Goal: Information Seeking & Learning: Learn about a topic

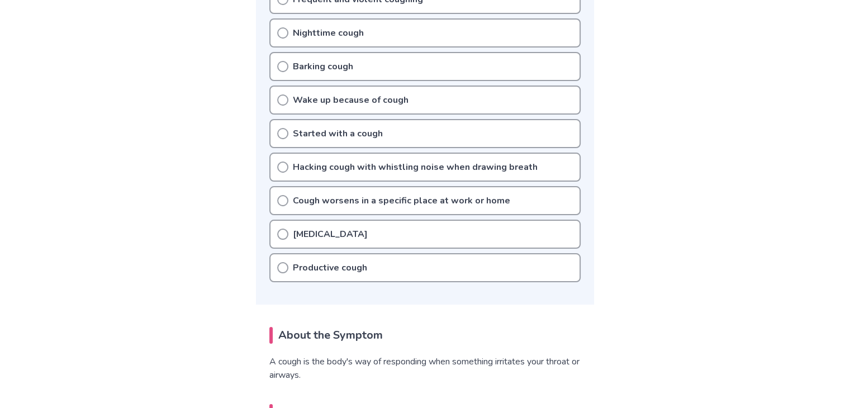
scroll to position [447, 0]
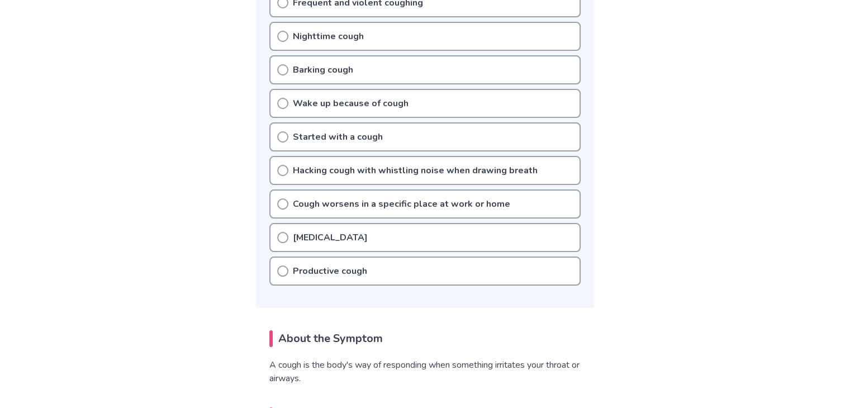
click at [369, 169] on p "Hacking cough with whistling noise when drawing breath" at bounding box center [415, 170] width 245 height 13
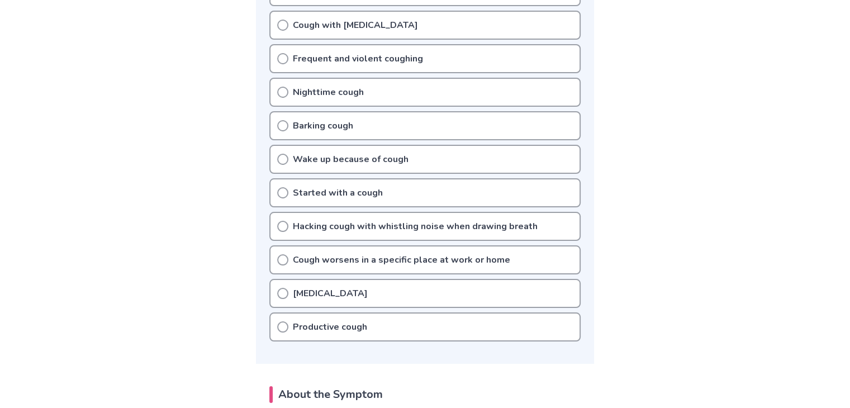
scroll to position [279, 0]
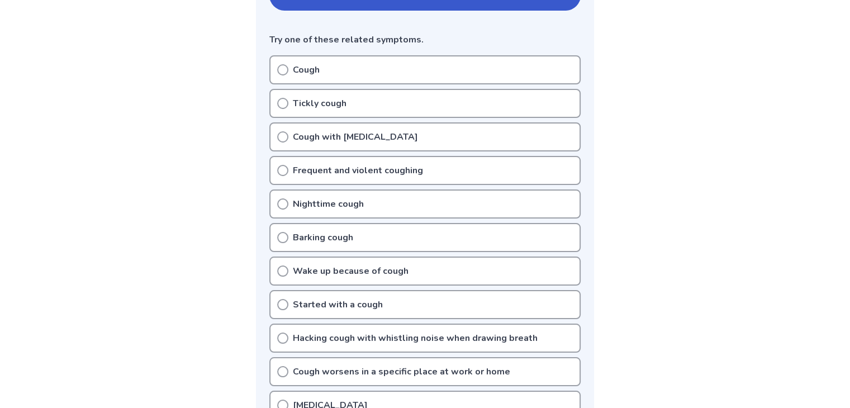
click at [363, 142] on div "Cough with [MEDICAL_DATA]" at bounding box center [424, 136] width 311 height 29
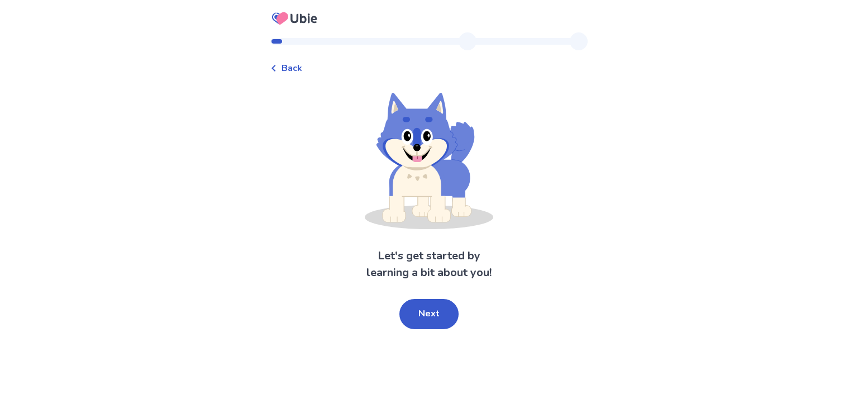
click at [295, 73] on span "Back" at bounding box center [292, 67] width 21 height 13
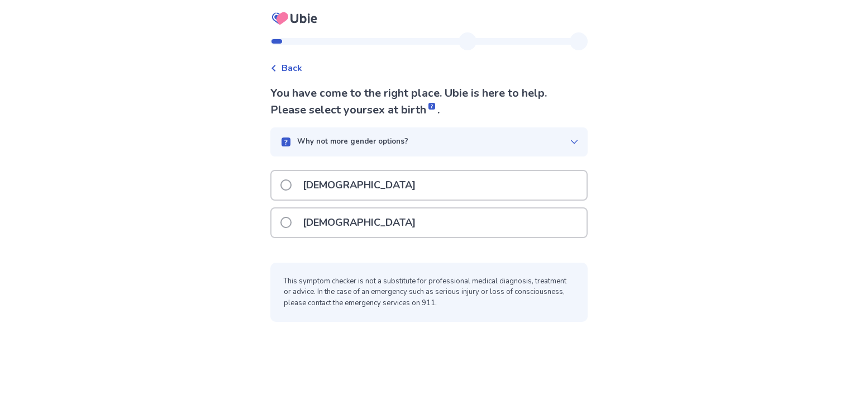
click at [311, 191] on p "[DEMOGRAPHIC_DATA]" at bounding box center [359, 185] width 126 height 28
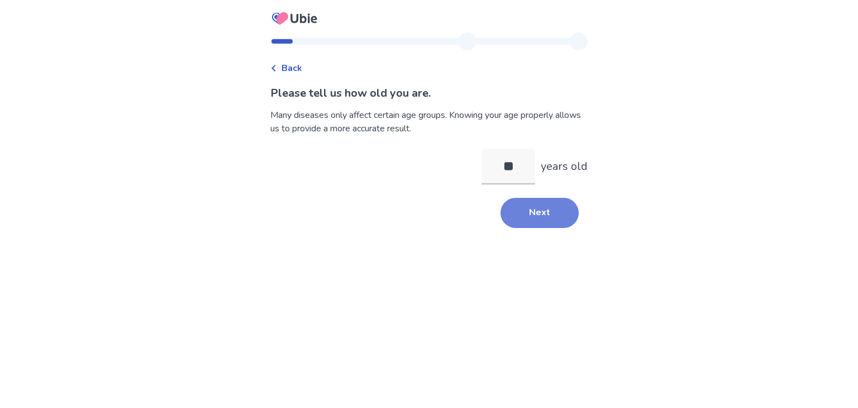
type input "**"
click at [526, 213] on button "Next" at bounding box center [540, 213] width 78 height 30
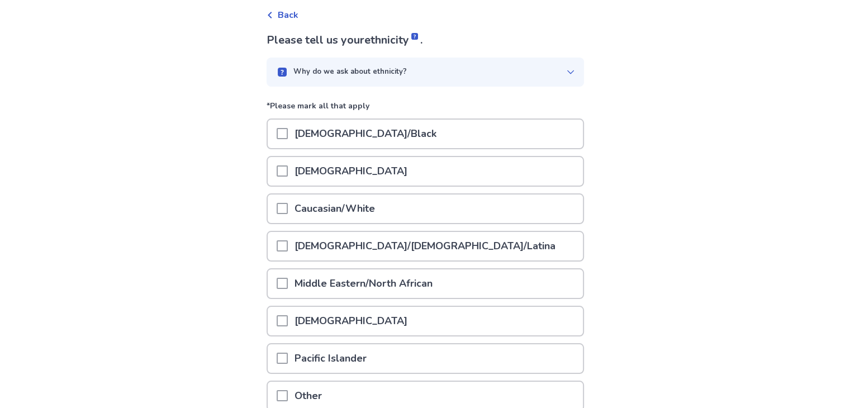
scroll to position [56, 0]
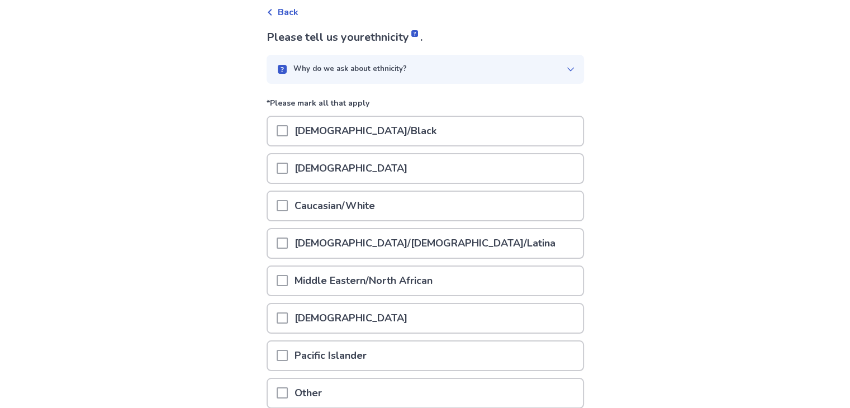
click at [402, 206] on div "Caucasian/White" at bounding box center [425, 206] width 315 height 28
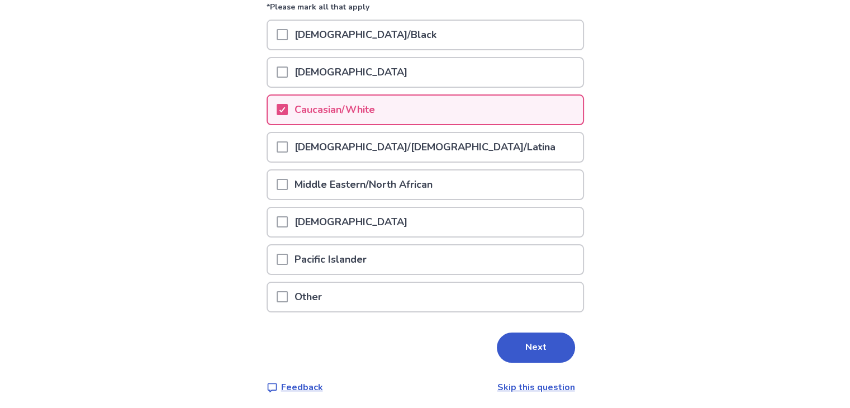
scroll to position [152, 0]
click at [534, 347] on button "Next" at bounding box center [536, 347] width 78 height 30
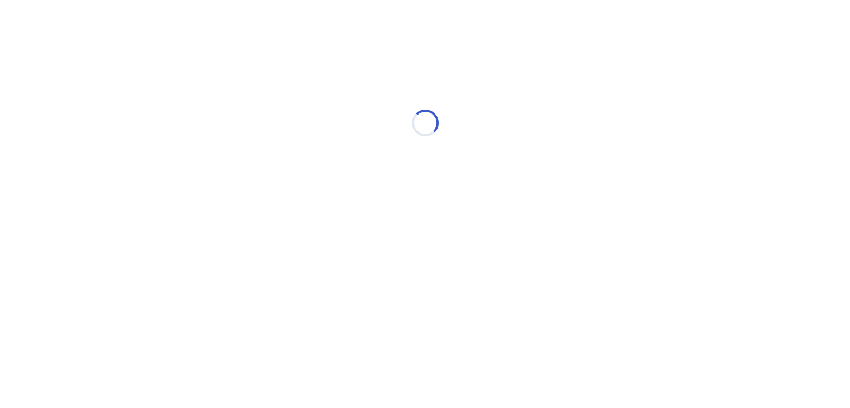
scroll to position [0, 0]
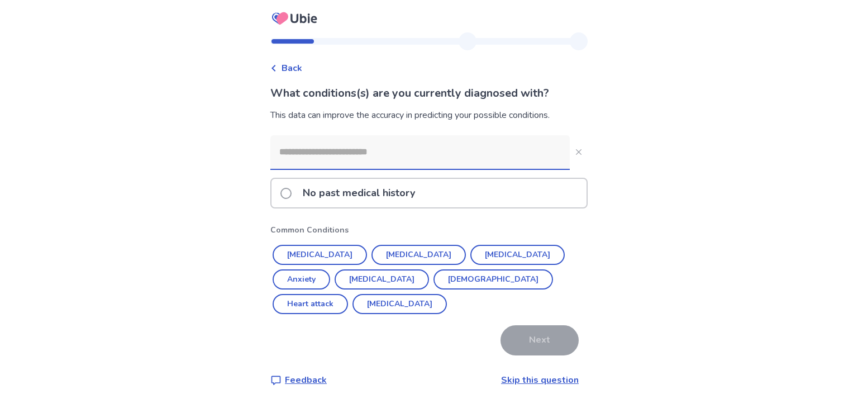
click at [534, 374] on link "Skip this question" at bounding box center [540, 380] width 78 height 12
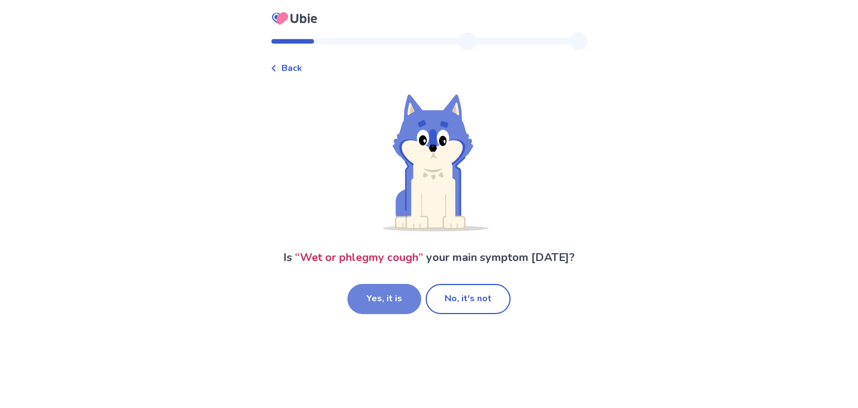
click at [398, 304] on button "Yes, it is" at bounding box center [385, 299] width 74 height 30
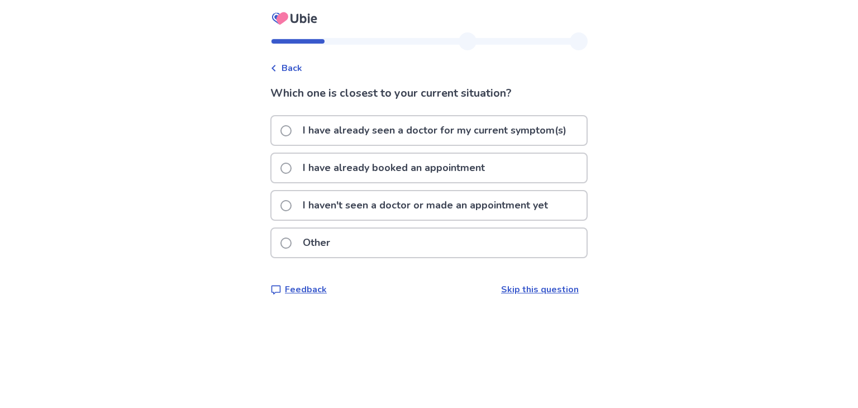
click at [379, 213] on p "I haven't seen a doctor or made an appointment yet" at bounding box center [425, 205] width 259 height 28
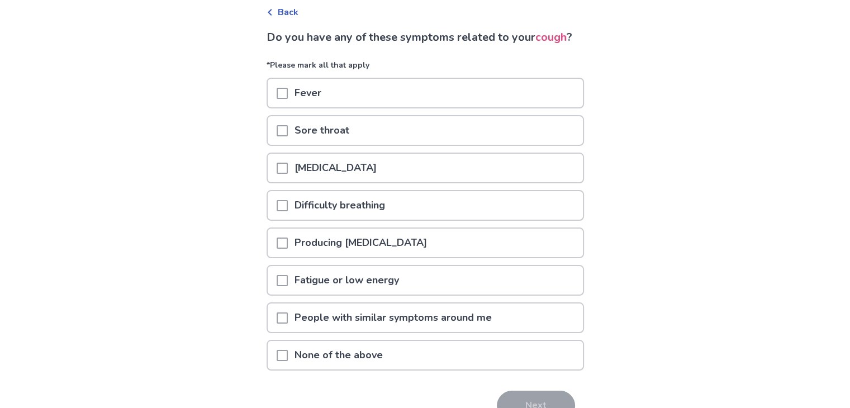
scroll to position [112, 0]
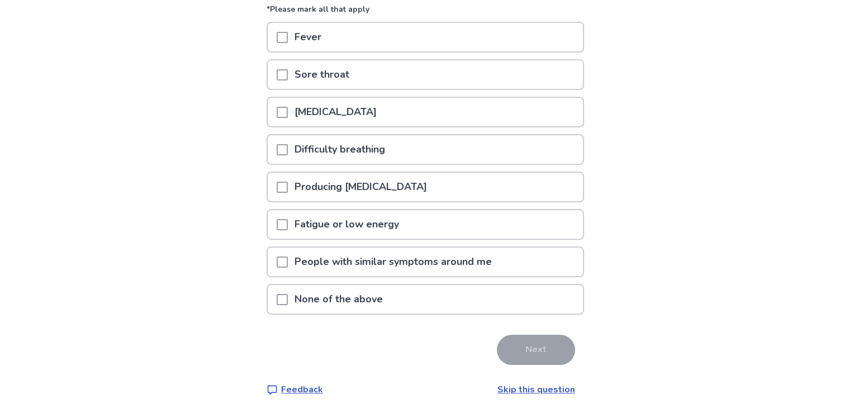
click at [288, 118] on span at bounding box center [282, 112] width 11 height 11
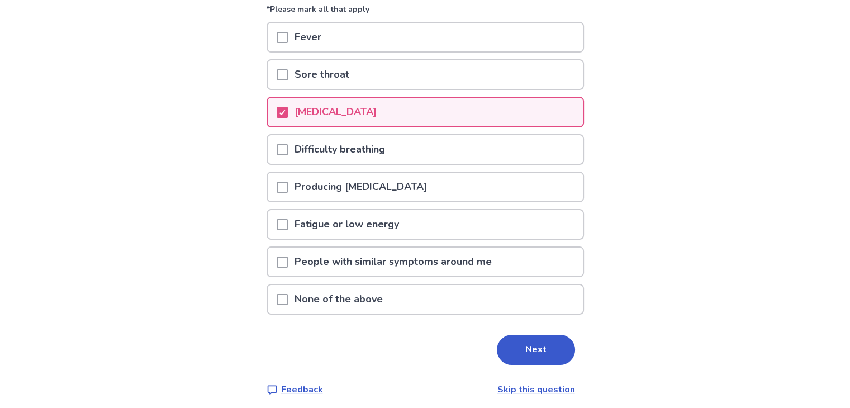
click at [288, 164] on div at bounding box center [282, 149] width 11 height 28
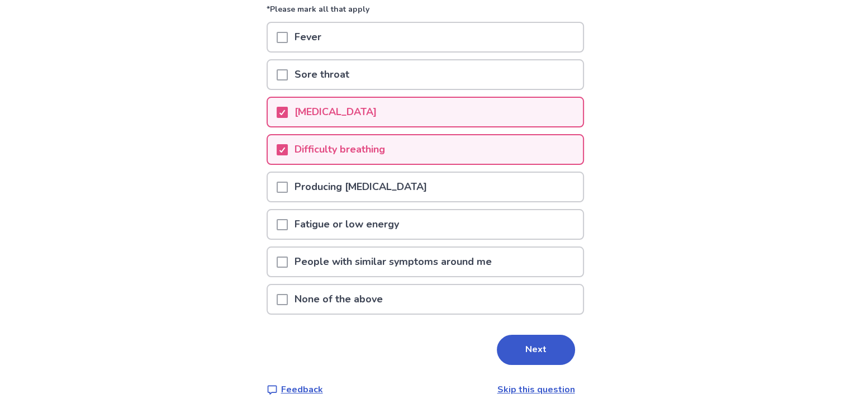
click at [288, 193] on span at bounding box center [282, 187] width 11 height 11
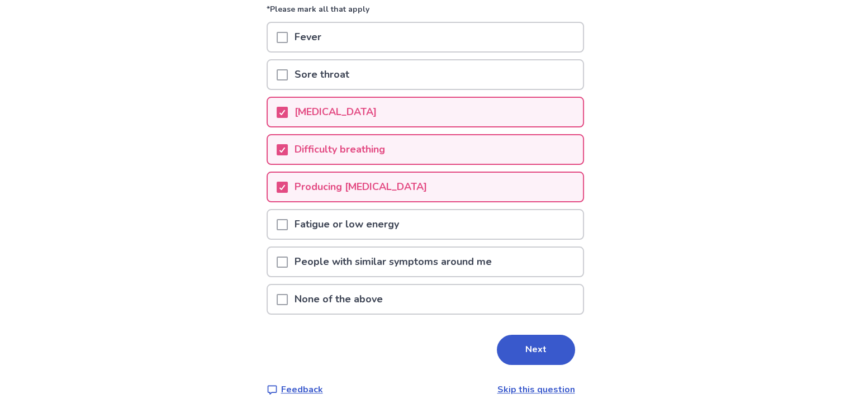
click at [288, 230] on span at bounding box center [282, 224] width 11 height 11
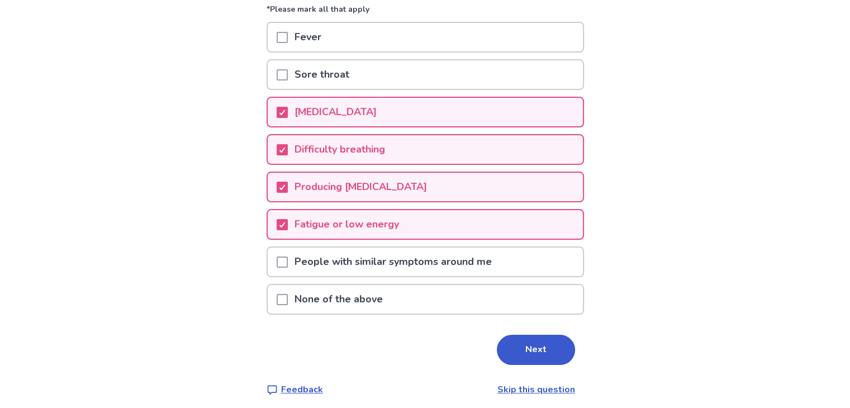
click at [288, 268] on span at bounding box center [282, 261] width 11 height 11
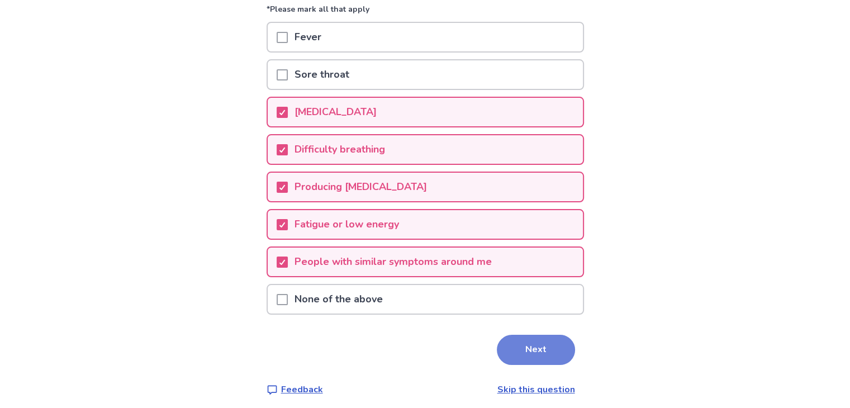
click at [531, 365] on button "Next" at bounding box center [536, 350] width 78 height 30
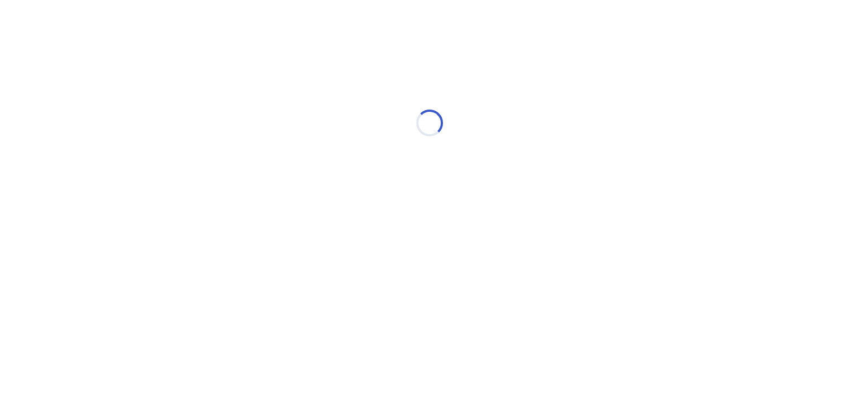
scroll to position [0, 0]
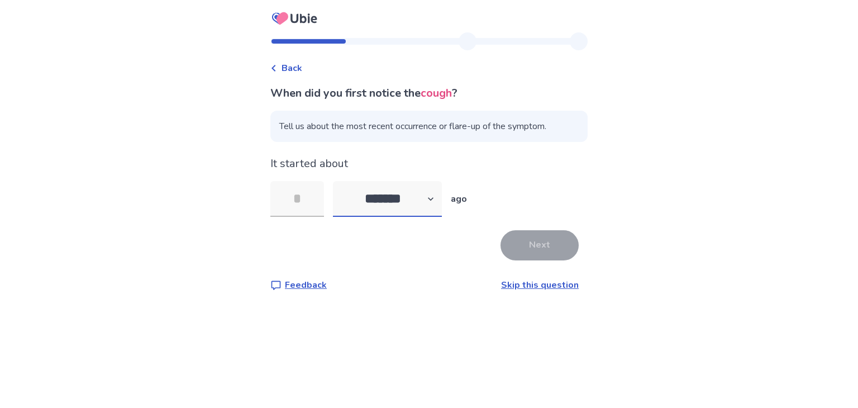
click at [410, 203] on select "******* ****** ******* ******** *******" at bounding box center [387, 199] width 109 height 36
select select "*"
click at [340, 181] on select "******* ****** ******* ******** *******" at bounding box center [387, 199] width 109 height 36
click at [315, 201] on input "tel" at bounding box center [297, 199] width 54 height 36
type input "*"
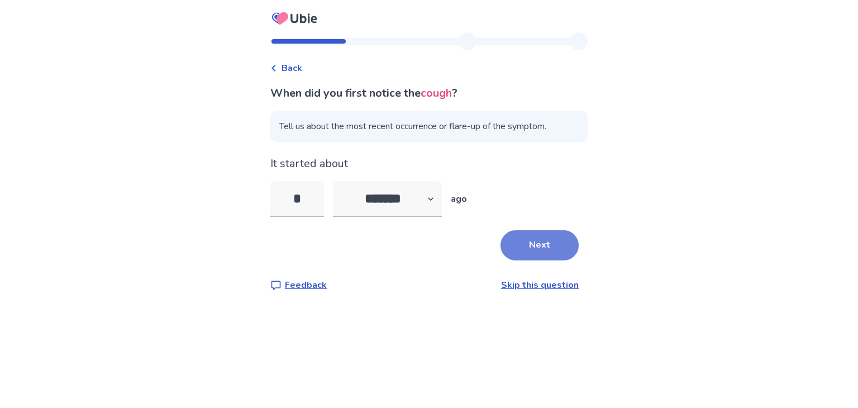
click at [534, 247] on button "Next" at bounding box center [540, 245] width 78 height 30
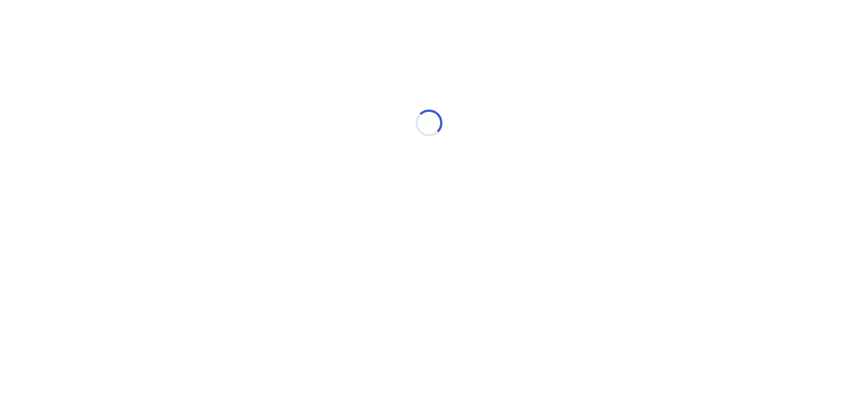
select select "*"
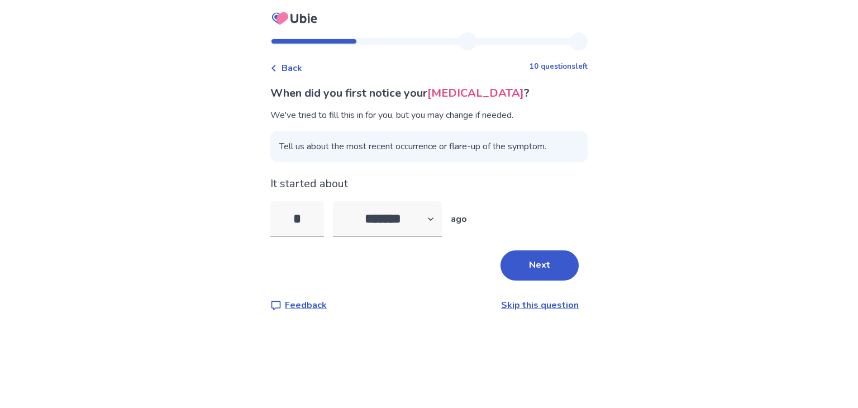
click at [291, 68] on span "Back" at bounding box center [292, 67] width 21 height 13
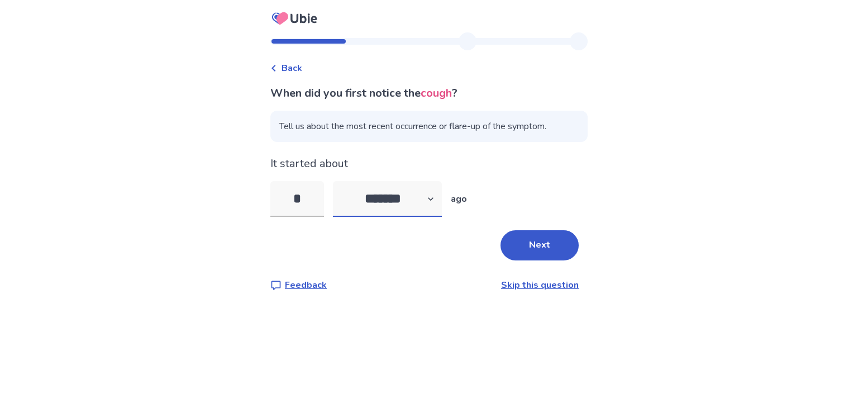
click at [378, 204] on select "******* ****** ******* ******** *******" at bounding box center [387, 199] width 109 height 36
select select "*"
click at [340, 181] on select "******* ****** ******* ******** *******" at bounding box center [387, 199] width 109 height 36
click at [330, 220] on div "When did you first notice the cough ? Tell us about the most recent occurrence …" at bounding box center [428, 188] width 317 height 207
click at [519, 247] on button "Next" at bounding box center [540, 245] width 78 height 30
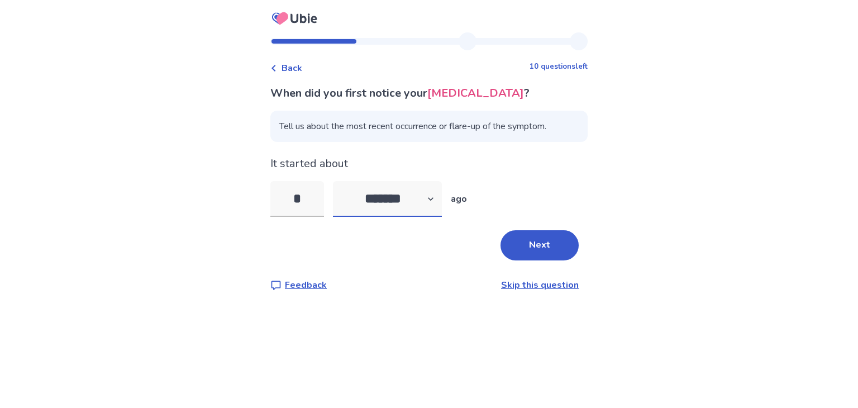
click at [391, 202] on select "******* ****** ******* ******** *******" at bounding box center [387, 199] width 109 height 36
select select "*"
click at [340, 181] on select "******* ****** ******* ******** *******" at bounding box center [387, 199] width 109 height 36
click at [532, 247] on button "Next" at bounding box center [540, 245] width 78 height 30
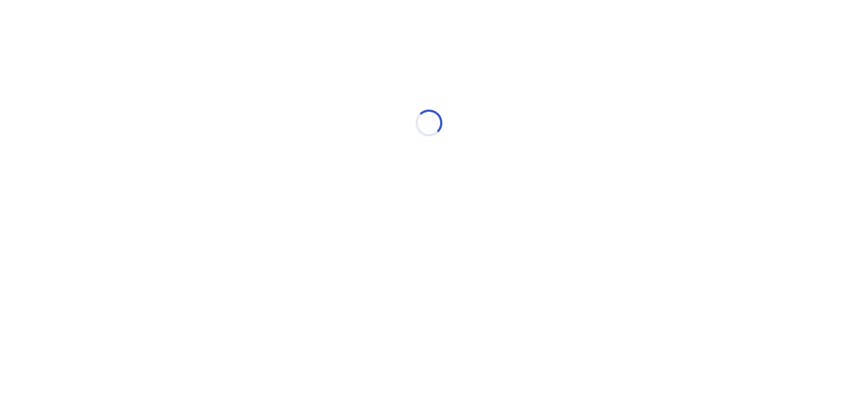
select select "*"
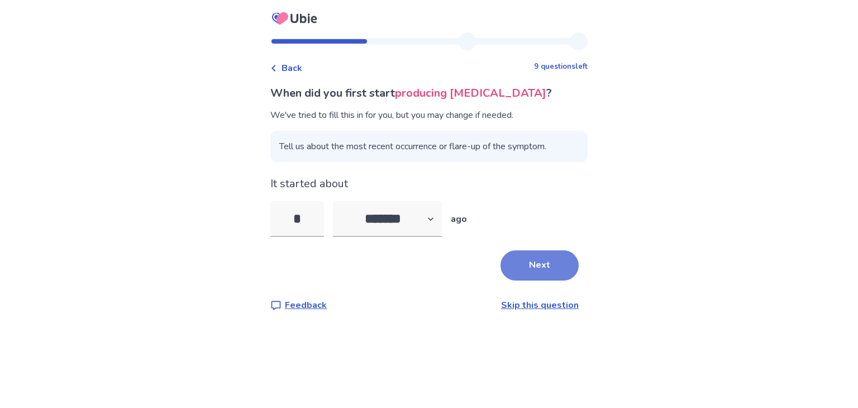
click at [545, 272] on button "Next" at bounding box center [540, 265] width 78 height 30
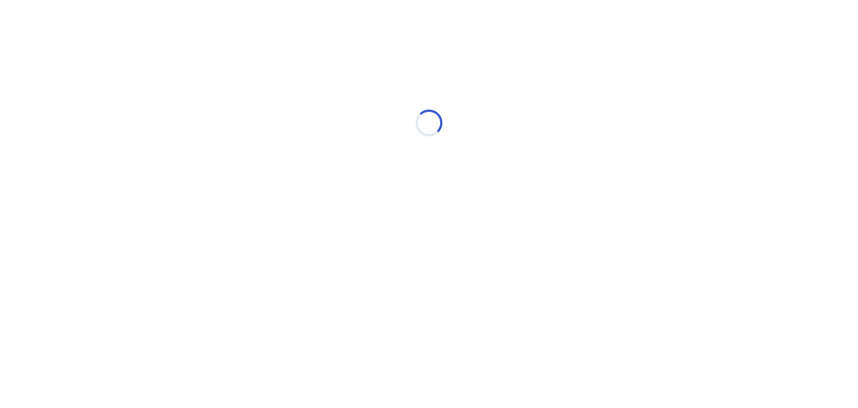
select select "*"
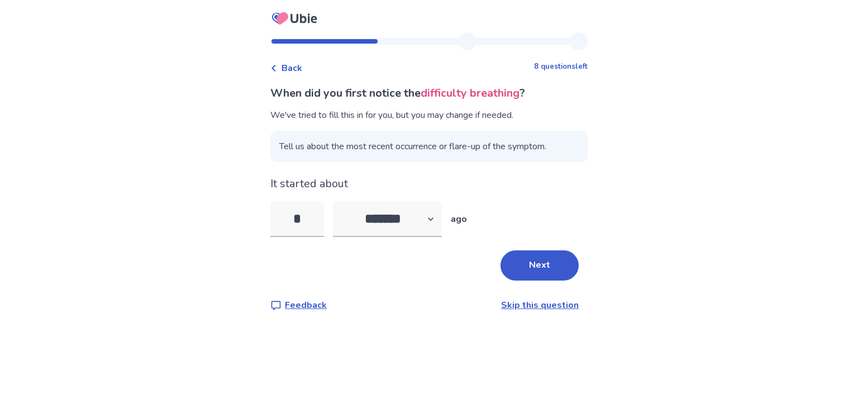
click at [545, 272] on button "Next" at bounding box center [540, 265] width 78 height 30
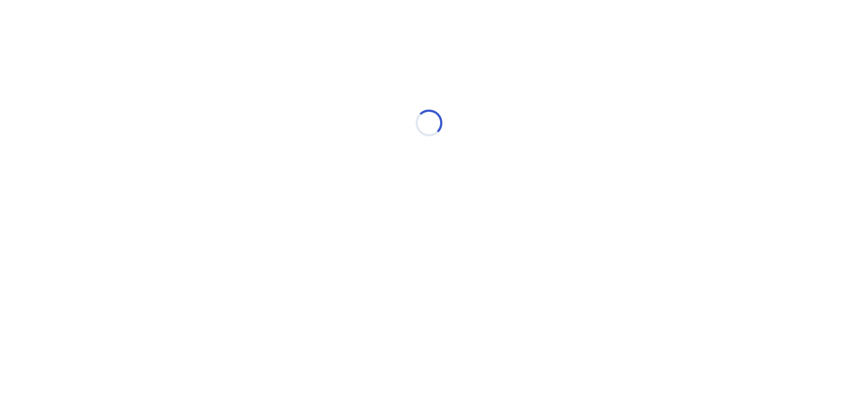
select select "*"
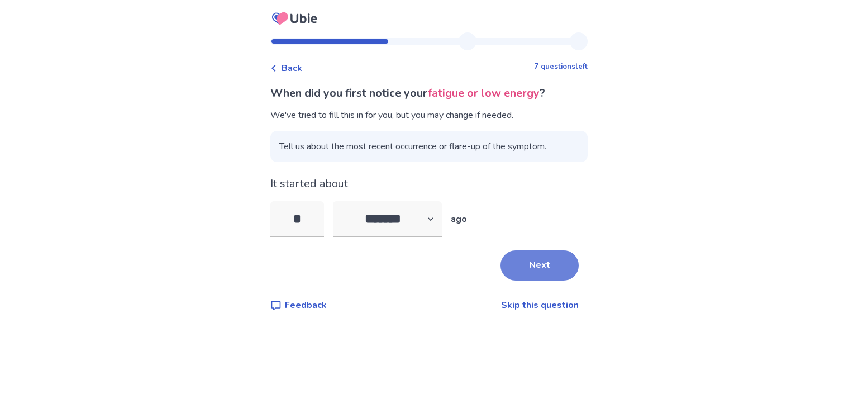
click at [545, 270] on button "Next" at bounding box center [540, 265] width 78 height 30
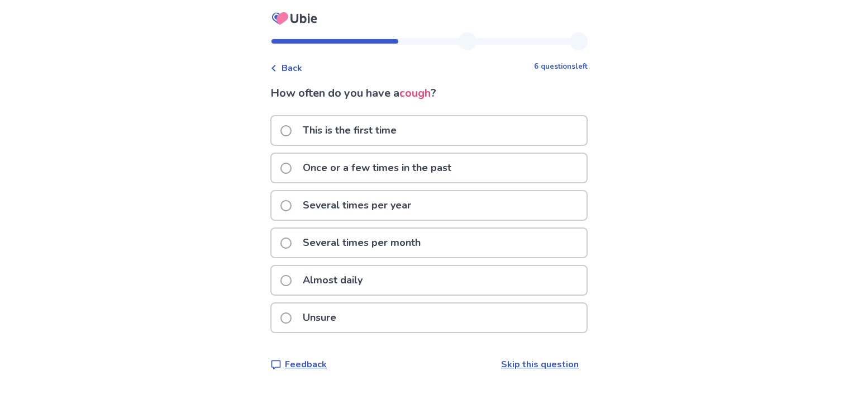
click at [292, 207] on span at bounding box center [285, 205] width 11 height 11
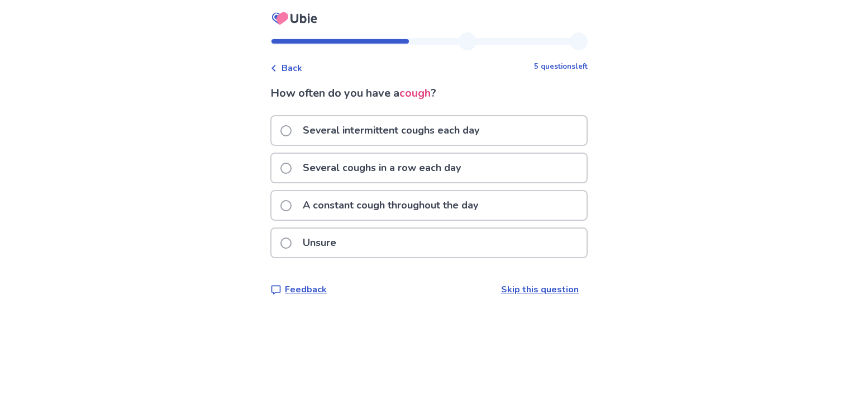
click at [321, 174] on p "Several coughs in a row each day" at bounding box center [382, 168] width 172 height 28
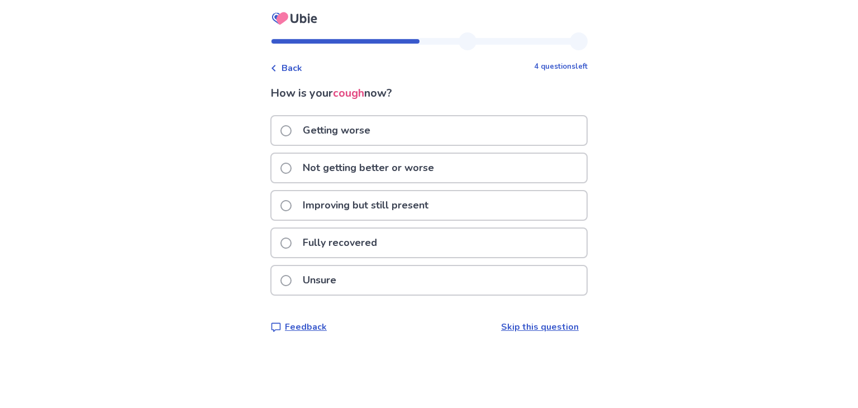
click at [450, 175] on div "Not getting better or worse" at bounding box center [429, 168] width 315 height 28
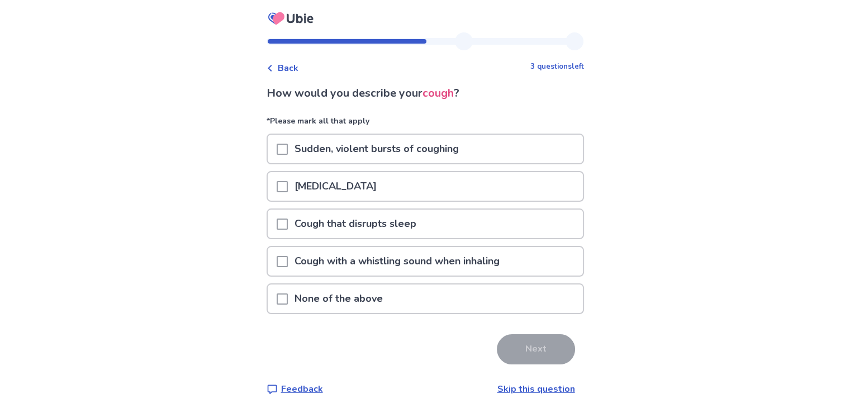
click at [465, 152] on p "Sudden, violent bursts of coughing" at bounding box center [377, 149] width 178 height 28
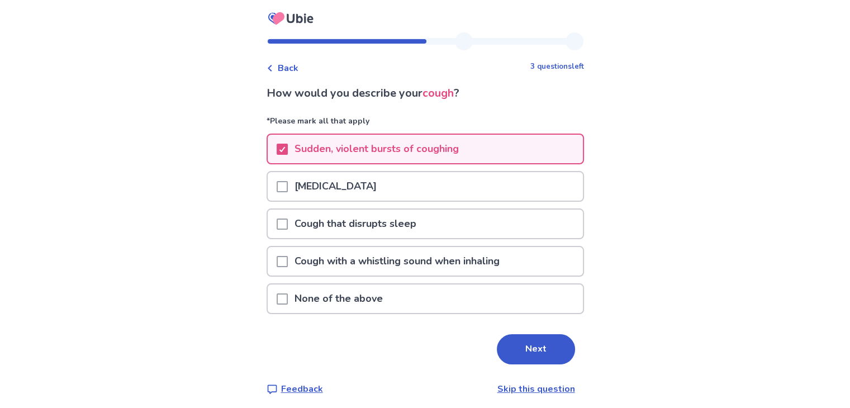
click at [437, 228] on div "Cough that disrupts sleep" at bounding box center [425, 224] width 315 height 28
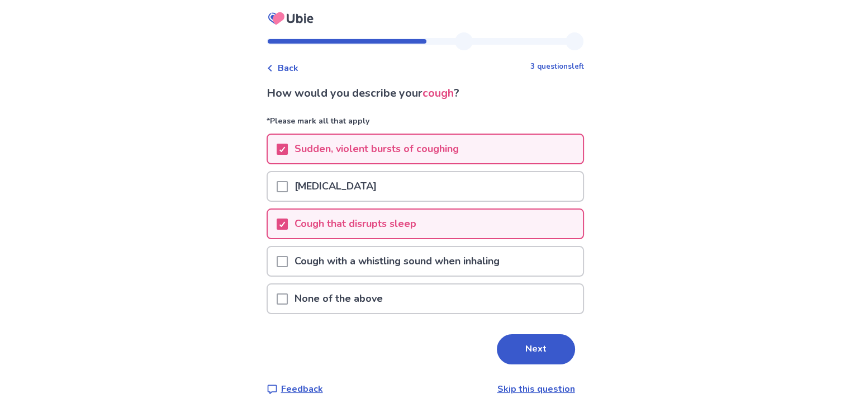
click at [411, 272] on p "Cough with a whistling sound when inhaling" at bounding box center [397, 261] width 218 height 28
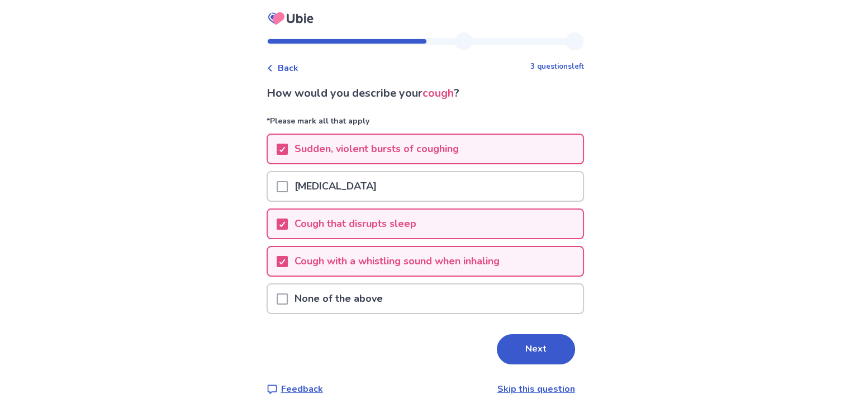
click at [531, 356] on button "Next" at bounding box center [536, 349] width 78 height 30
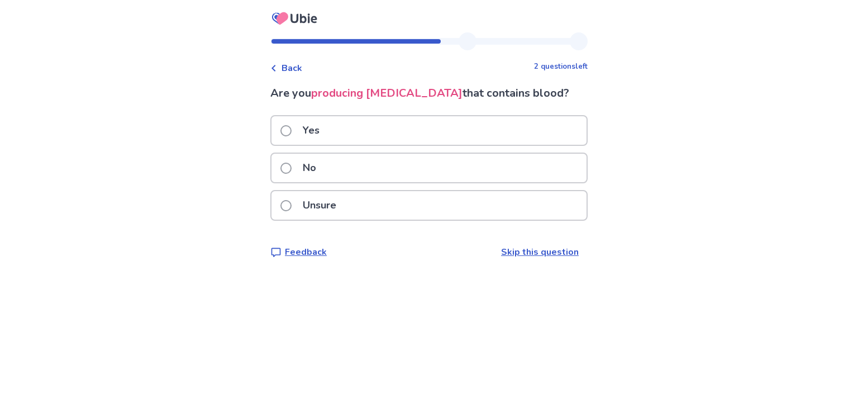
click at [364, 173] on div "No" at bounding box center [429, 168] width 315 height 28
click at [374, 134] on div "Yes" at bounding box center [429, 130] width 315 height 28
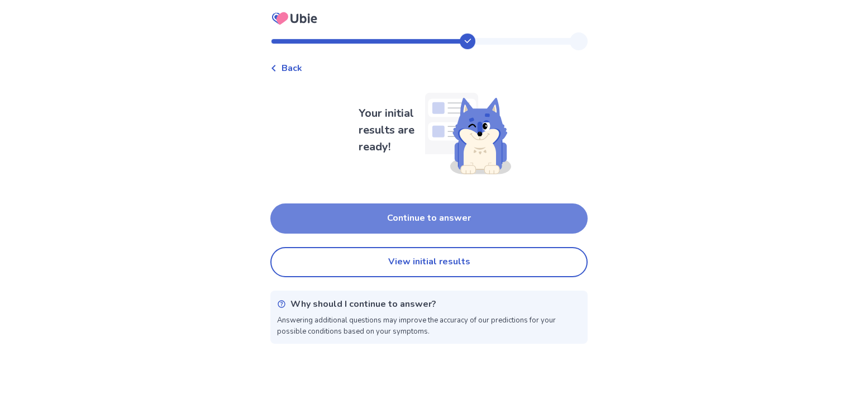
click at [325, 222] on button "Continue to answer" at bounding box center [428, 218] width 317 height 30
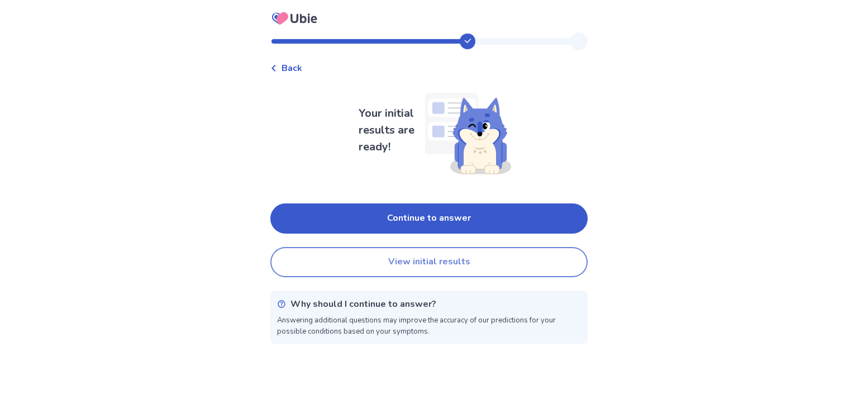
click at [370, 268] on button "View initial results" at bounding box center [428, 262] width 317 height 30
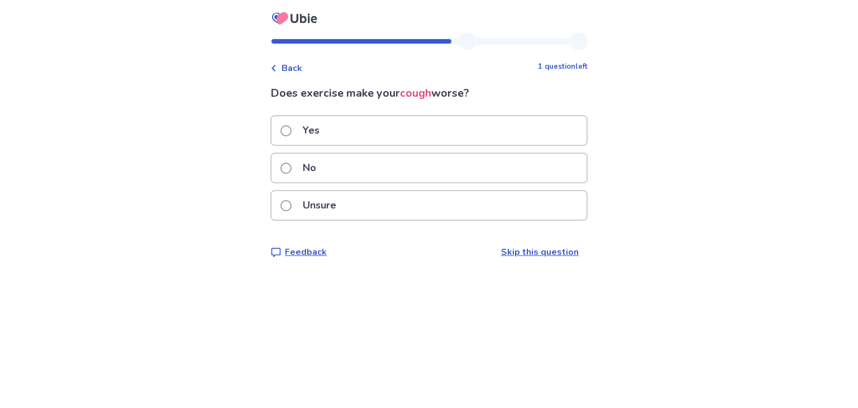
click at [334, 136] on div "Yes" at bounding box center [429, 130] width 315 height 28
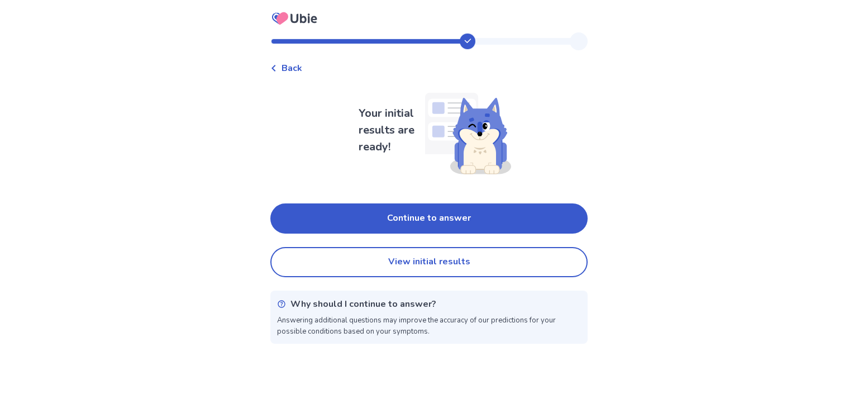
click at [454, 142] on img at bounding box center [465, 130] width 91 height 93
click at [472, 134] on img at bounding box center [465, 130] width 91 height 93
click at [503, 263] on button "View initial results" at bounding box center [428, 262] width 317 height 30
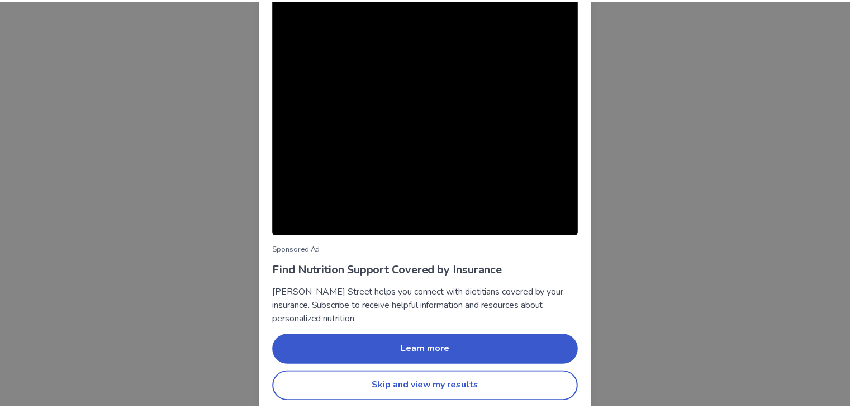
scroll to position [57, 0]
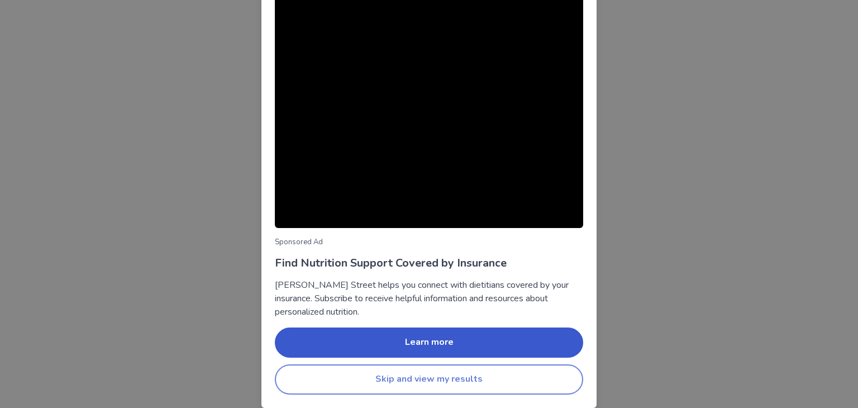
click at [482, 387] on button "Skip and view my results" at bounding box center [429, 379] width 308 height 30
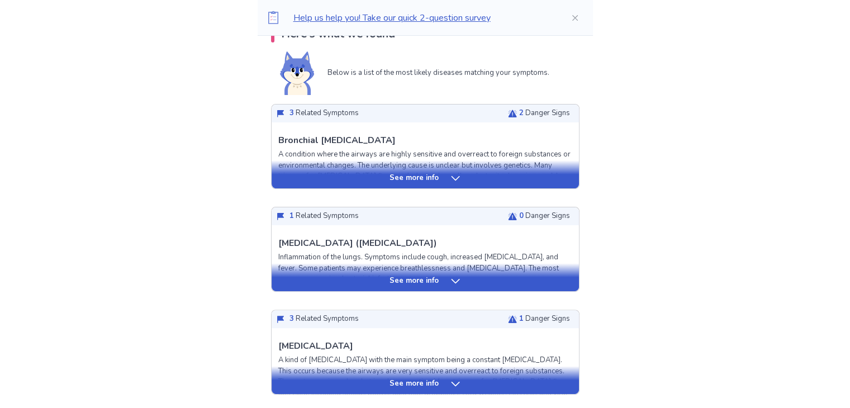
scroll to position [223, 0]
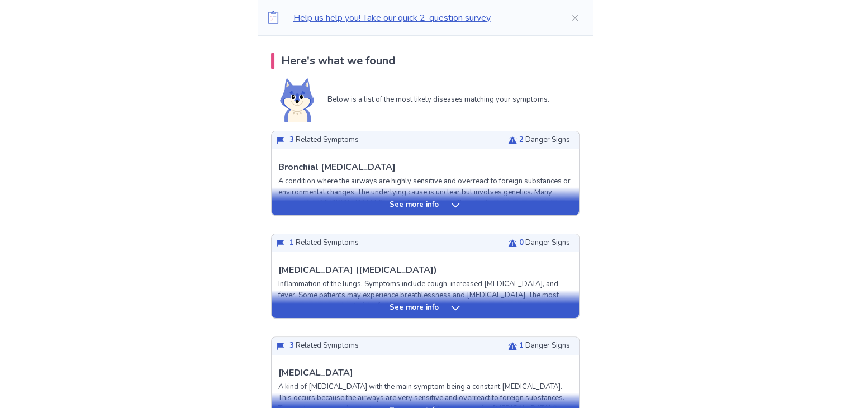
click at [462, 207] on div "See more info" at bounding box center [425, 204] width 307 height 11
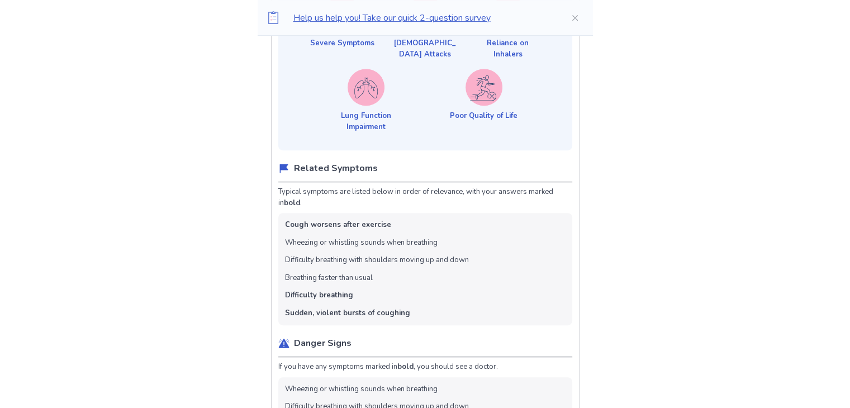
scroll to position [615, 0]
